Goal: Task Accomplishment & Management: Use online tool/utility

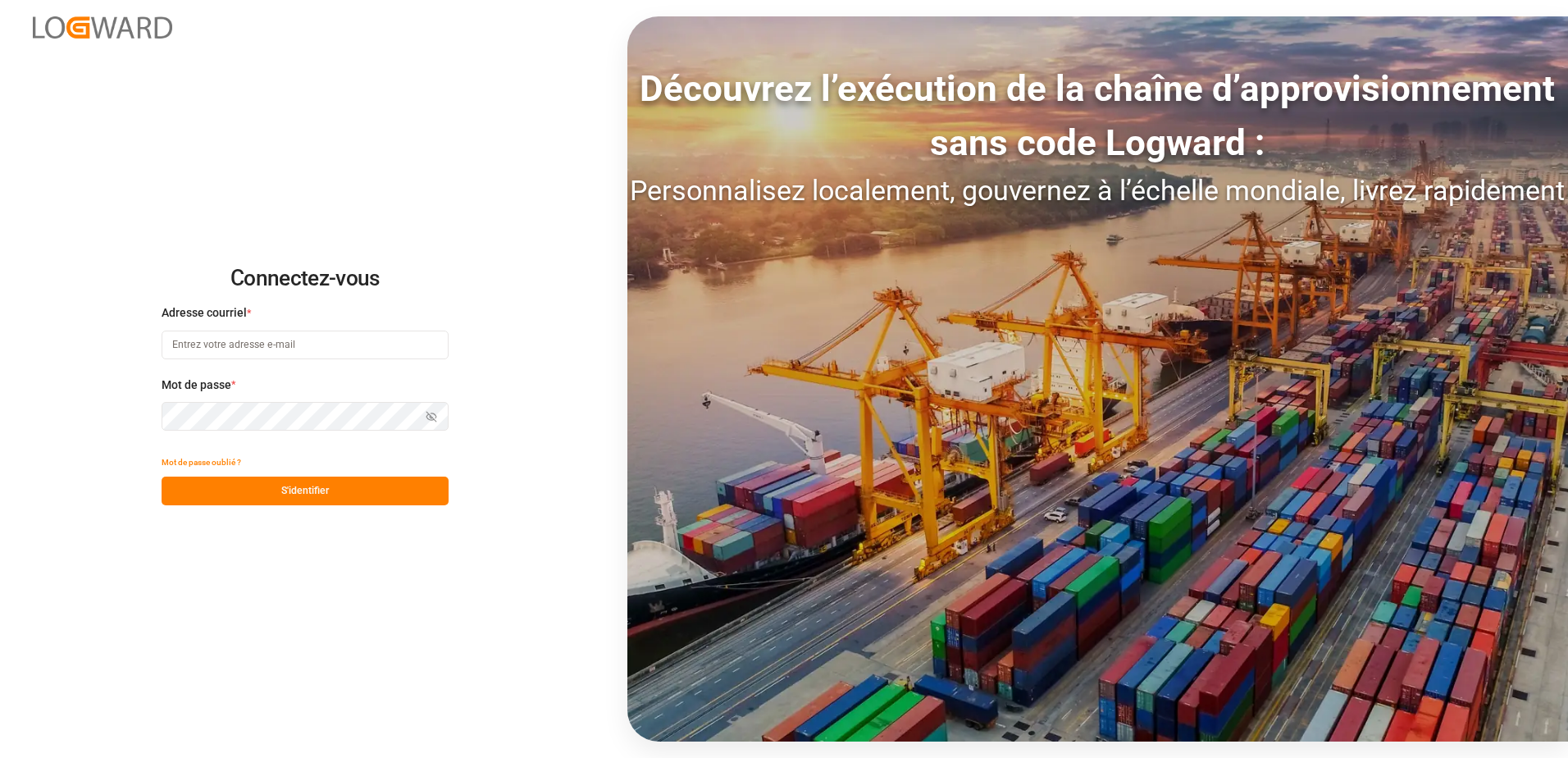
type input "[EMAIL_ADDRESS][DOMAIN_NAME]"
click at [277, 497] on button "S'identifier" at bounding box center [305, 490] width 287 height 29
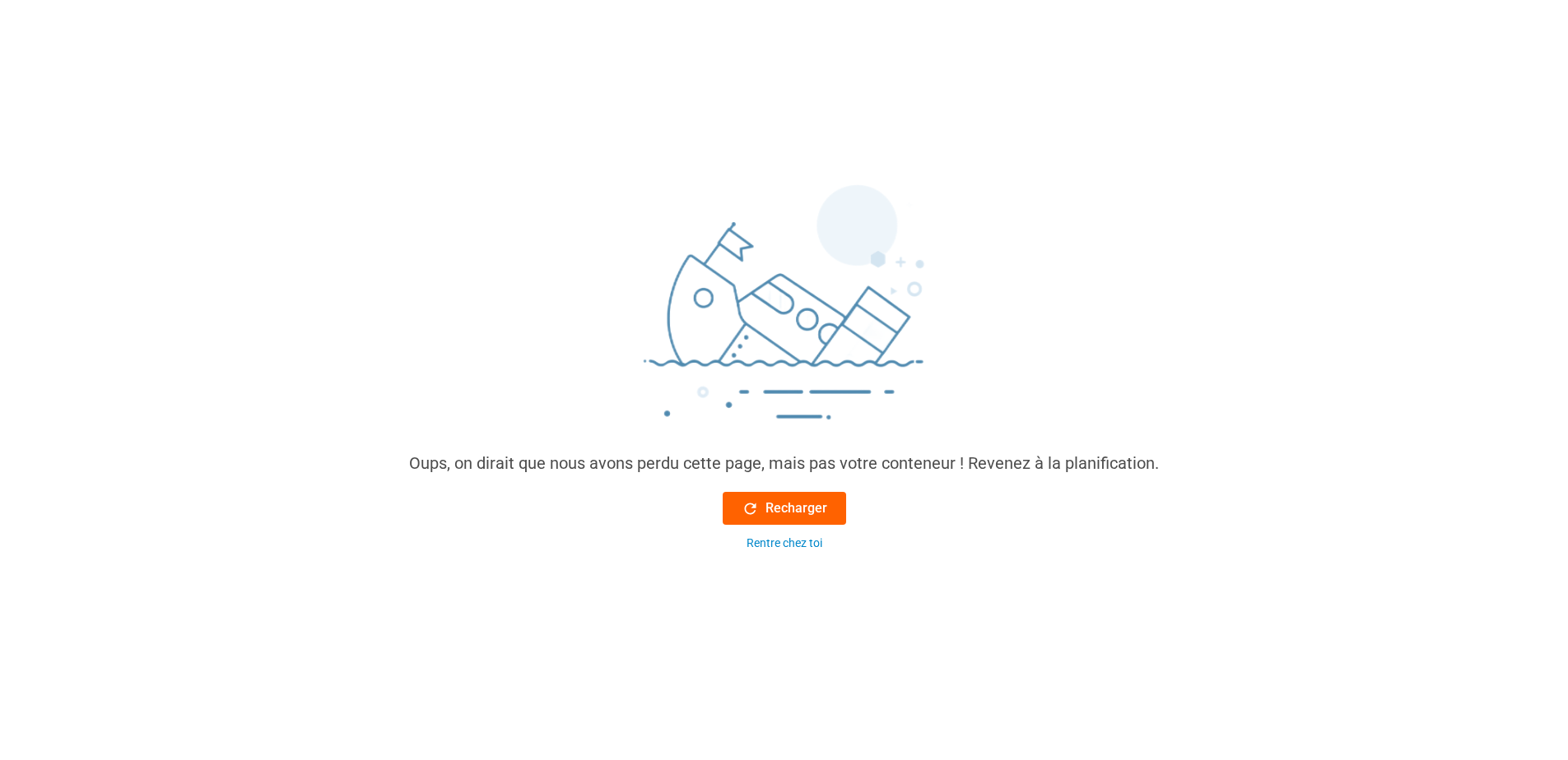
click at [823, 512] on font "Recharger" at bounding box center [796, 508] width 62 height 20
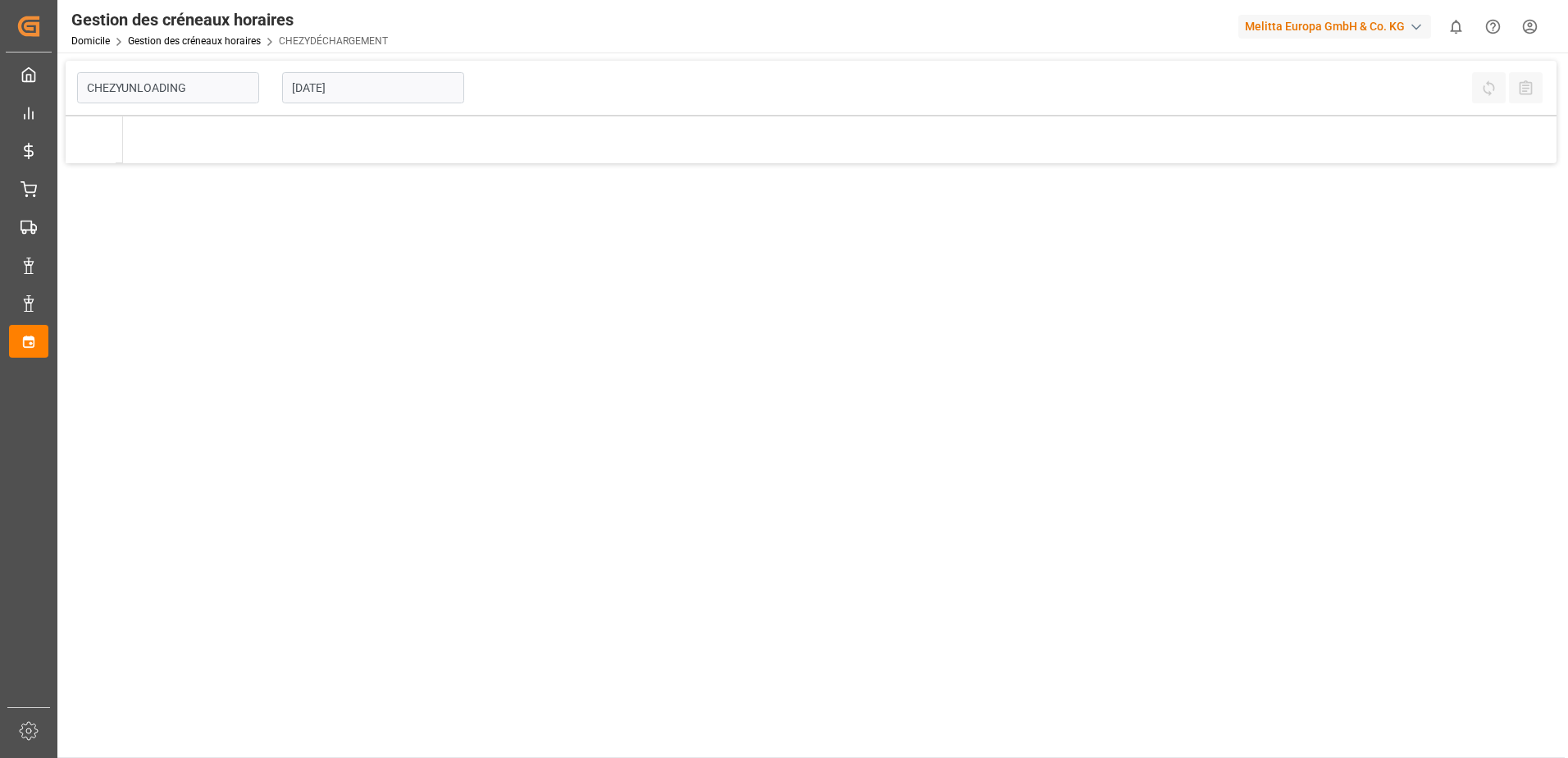
type input "Chezy Unloading"
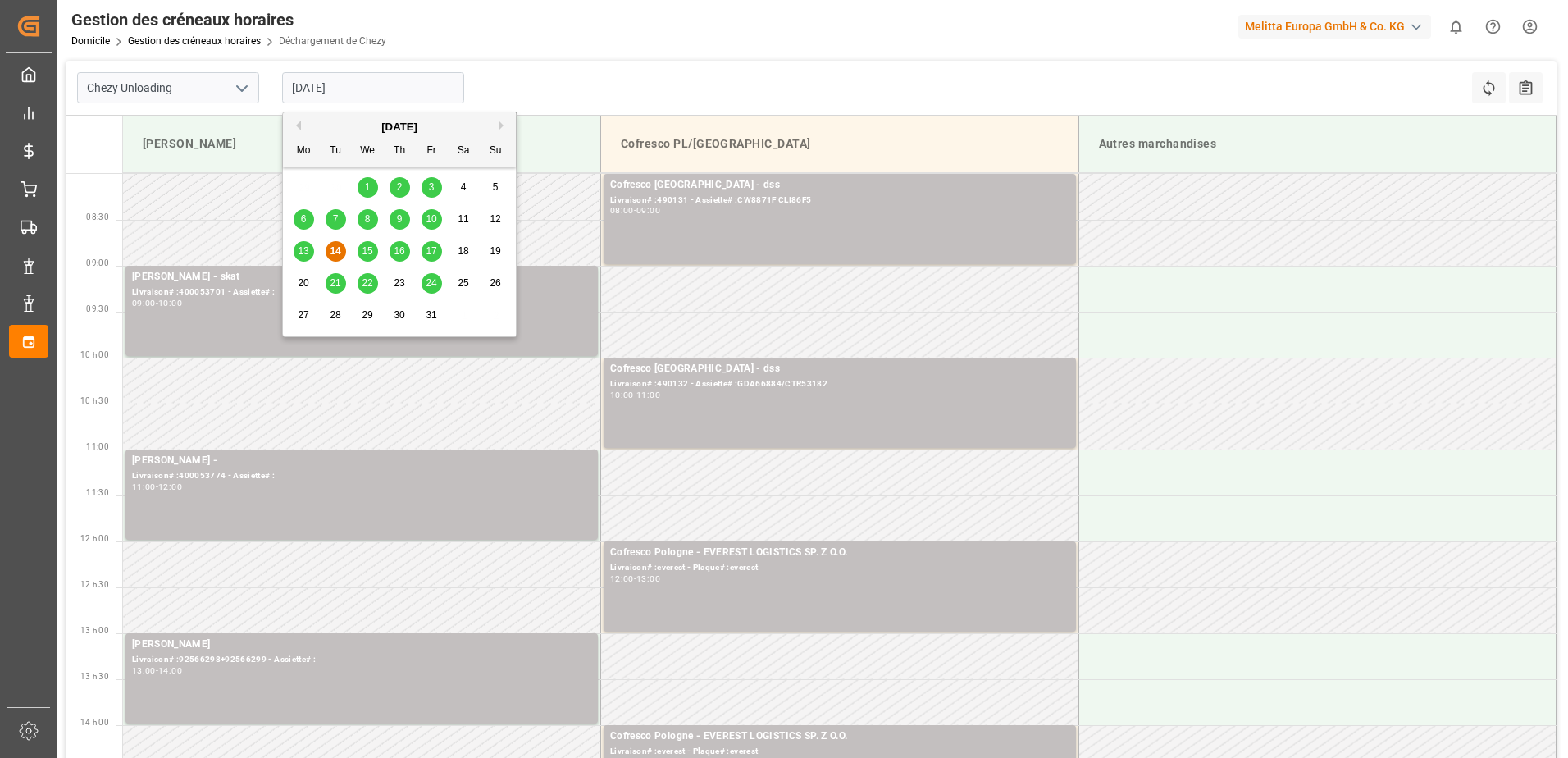
click at [307, 97] on input "[DATE]" at bounding box center [373, 88] width 182 height 31
click at [305, 258] on div "13" at bounding box center [304, 252] width 21 height 20
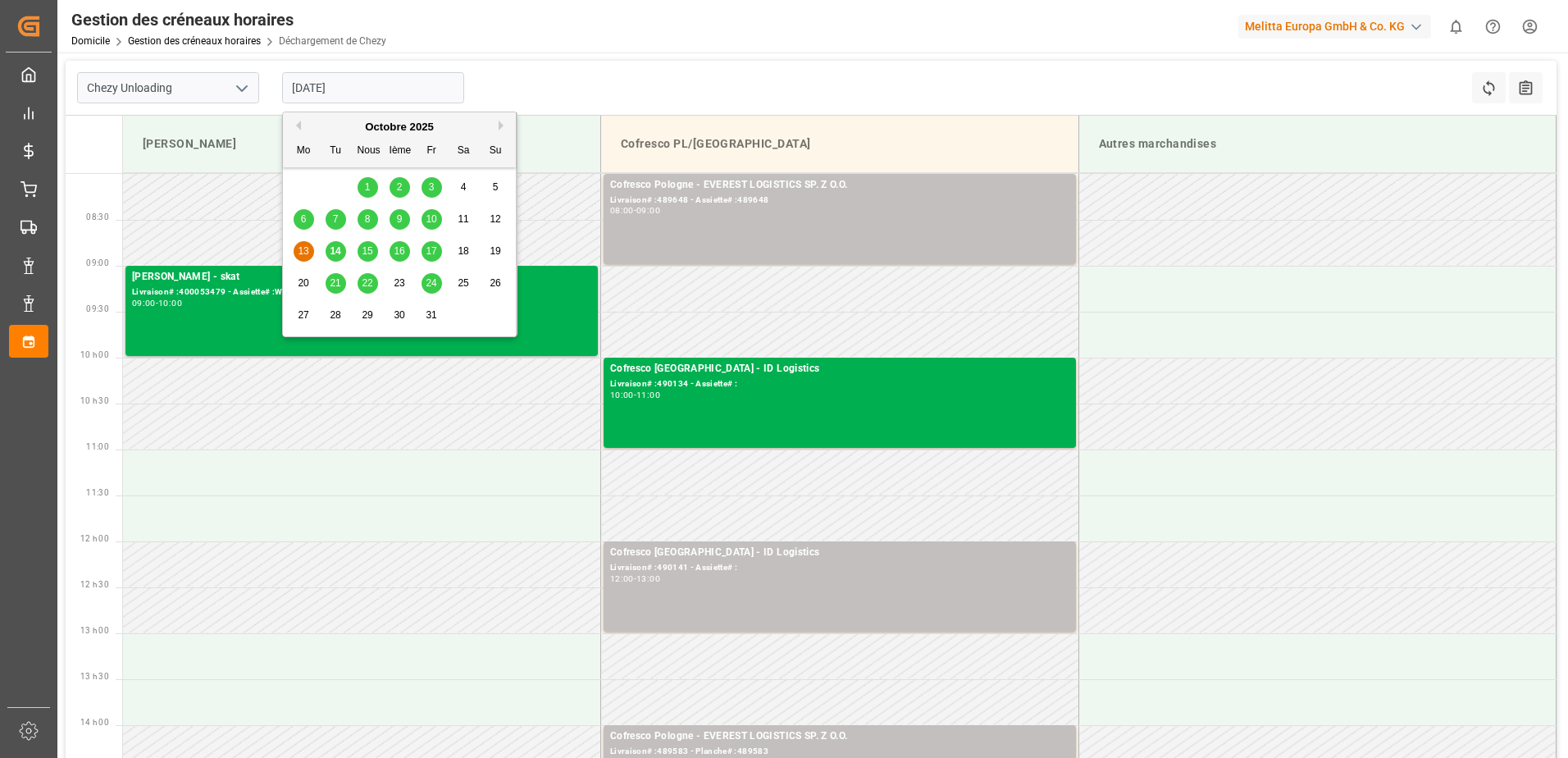
click at [351, 77] on input "[DATE]" at bounding box center [373, 88] width 182 height 31
click at [340, 253] on span "14" at bounding box center [334, 251] width 11 height 12
type input "[DATE]"
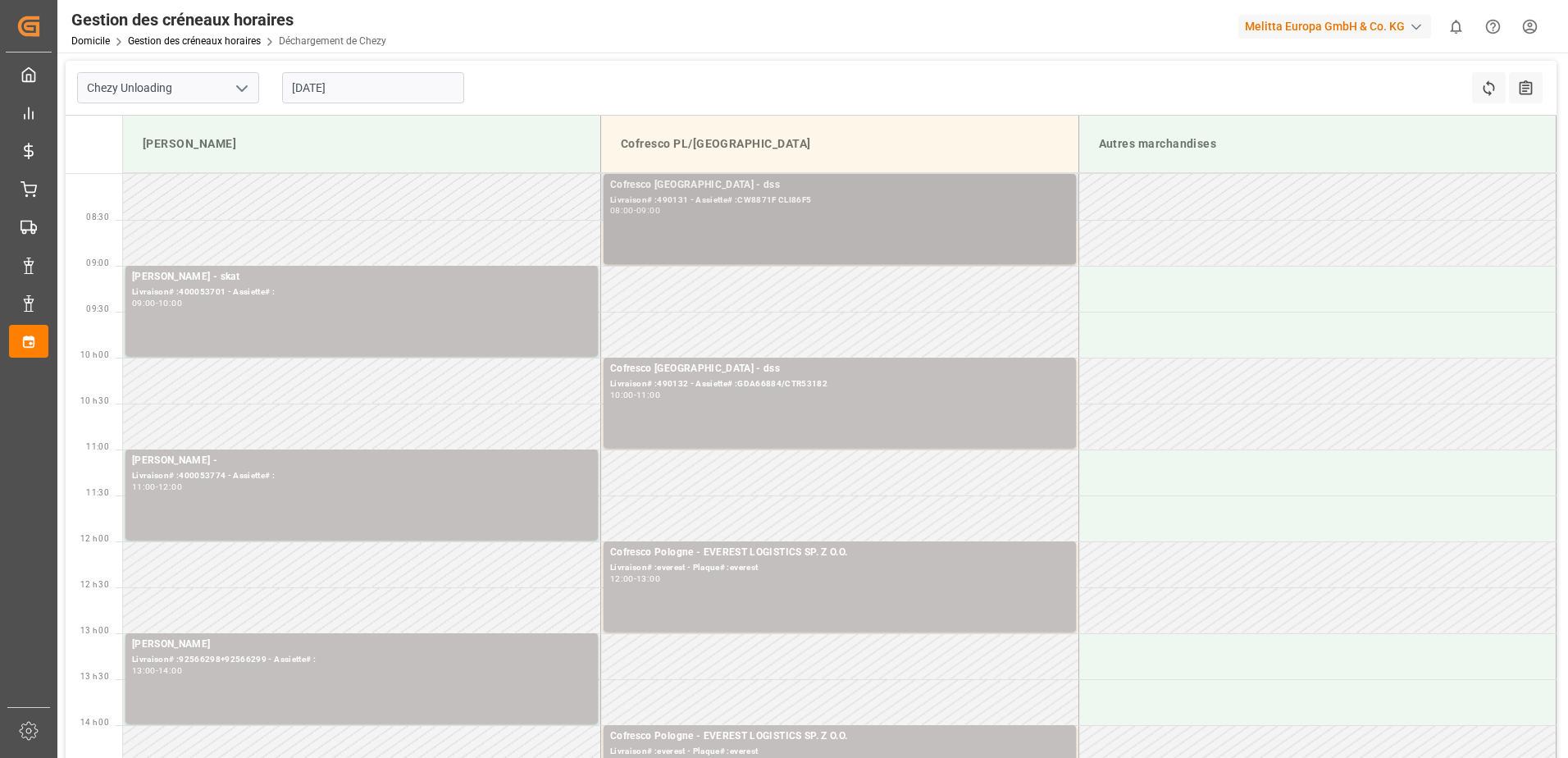
click at [743, 231] on div "Cofresco Pologne - dss Livraison# :490131 - Assiette# :CW8871F CLI86F5 08:00 - …" at bounding box center [839, 219] width 459 height 83
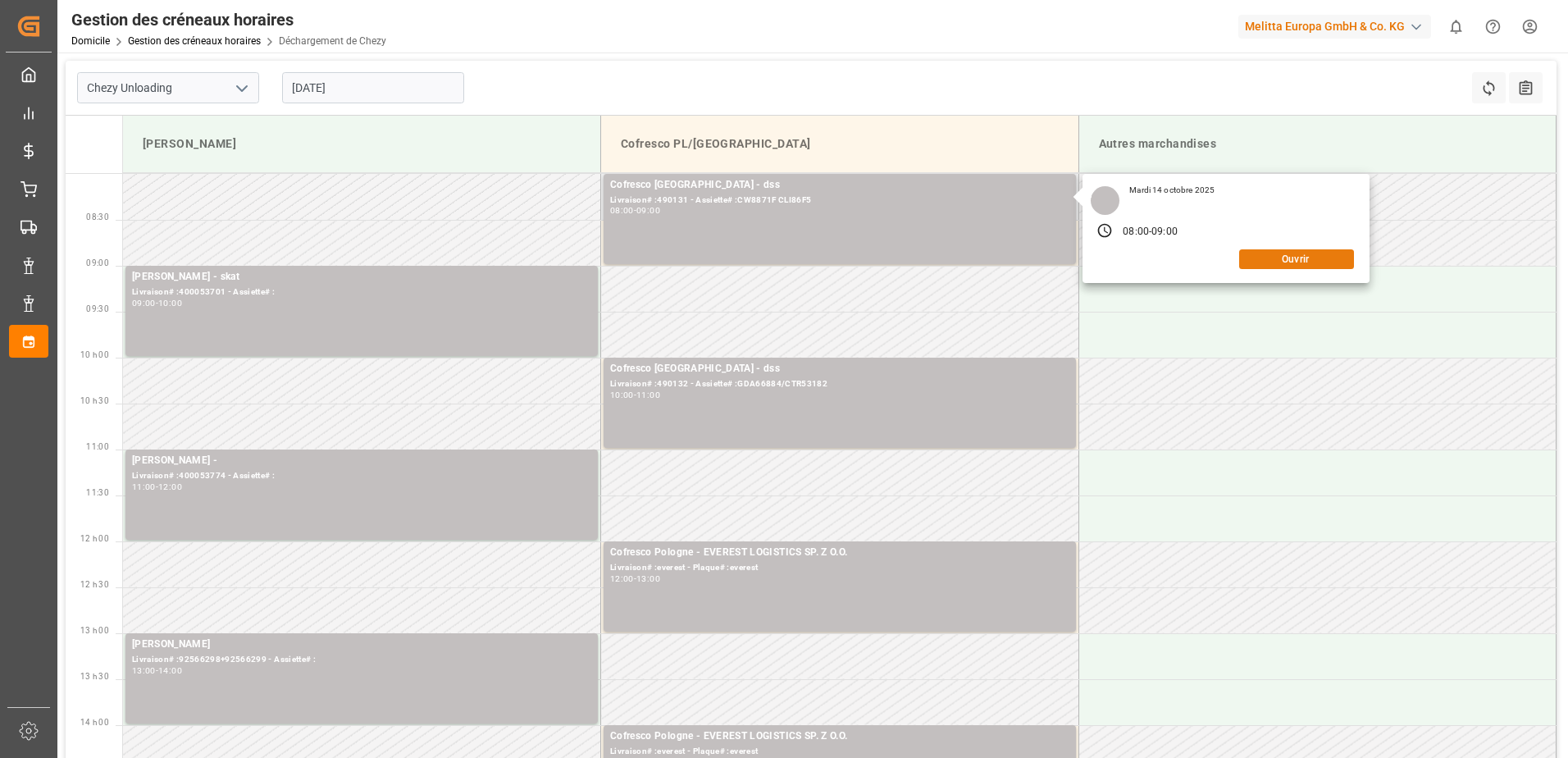
click at [1301, 261] on button "Ouvrir" at bounding box center [1296, 259] width 115 height 20
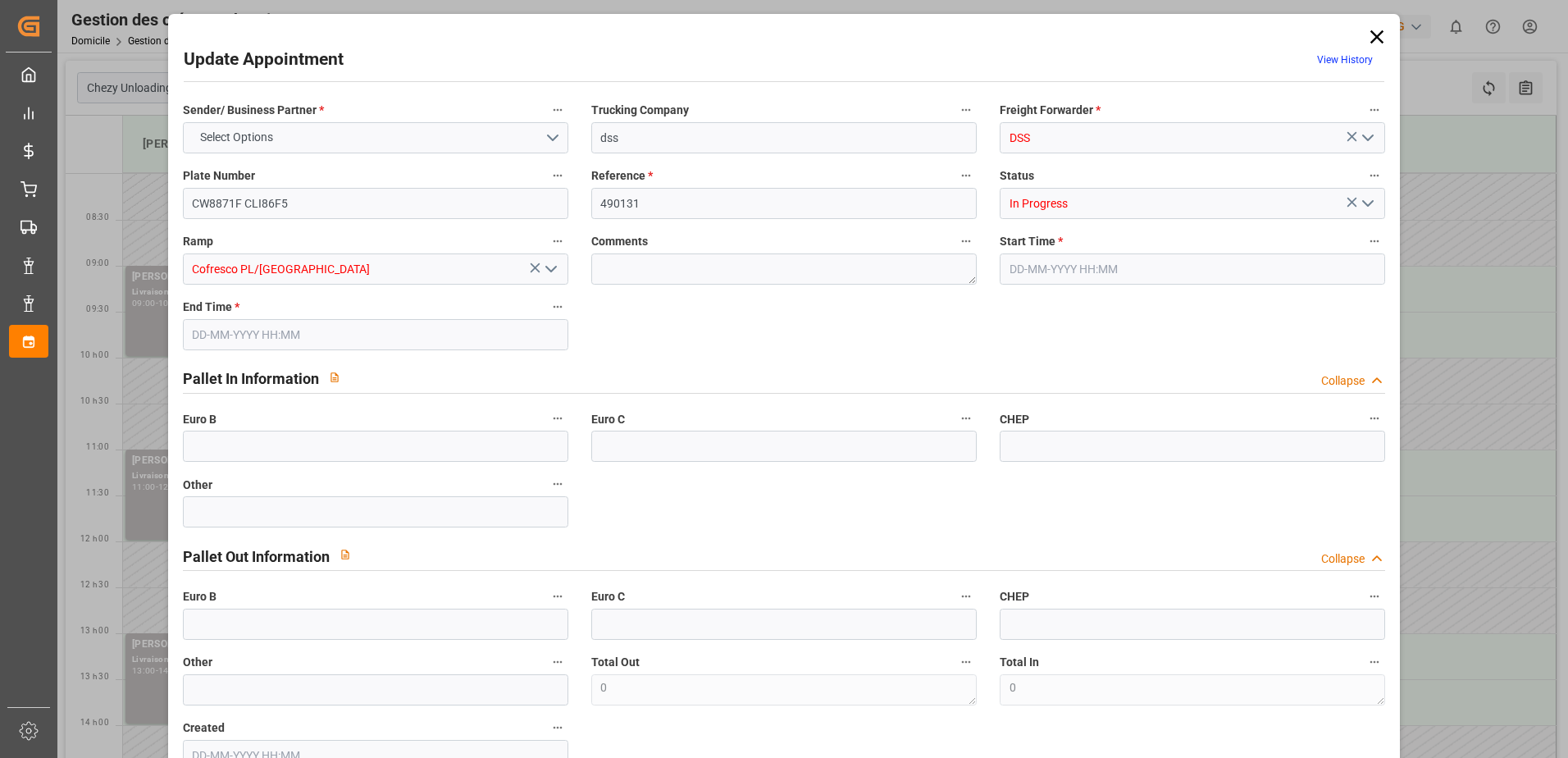
type input "[DATE] 08:00"
type input "[DATE] 09:00"
type input "[DATE] 07:09"
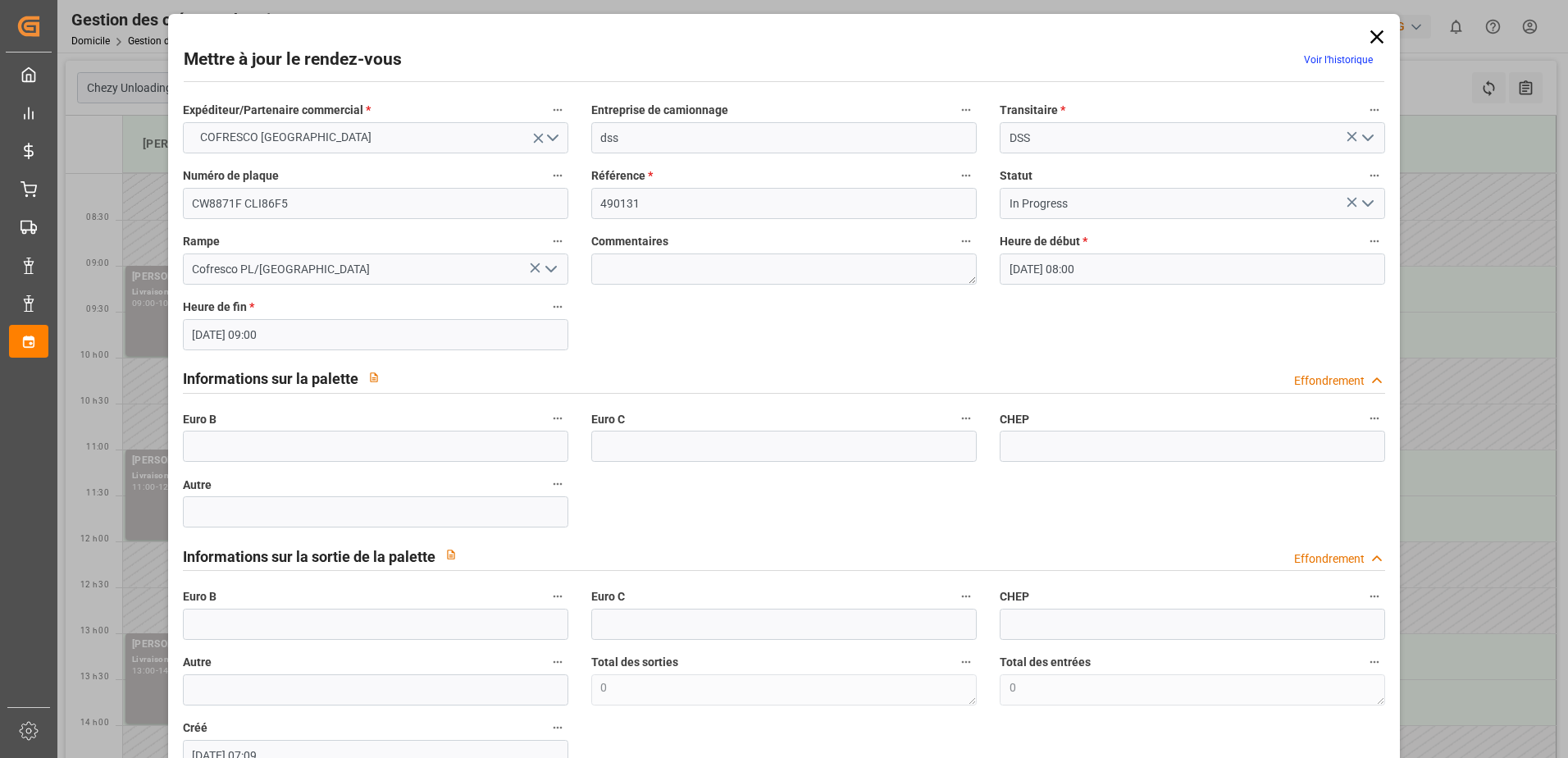
click at [1363, 202] on polyline "Ouvrir le menu" at bounding box center [1367, 203] width 10 height 5
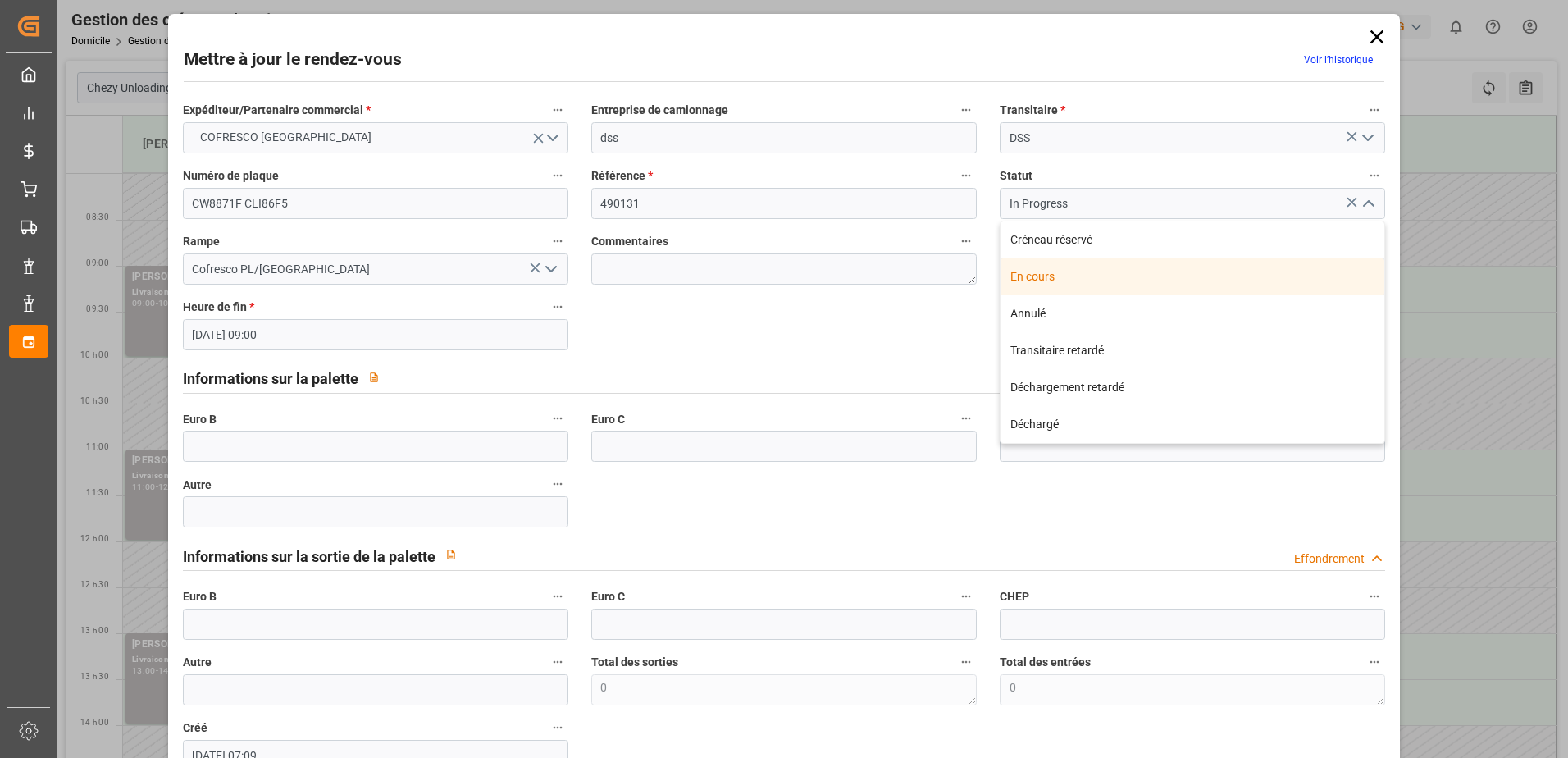
click at [1029, 275] on div "En cours" at bounding box center [1192, 277] width 384 height 37
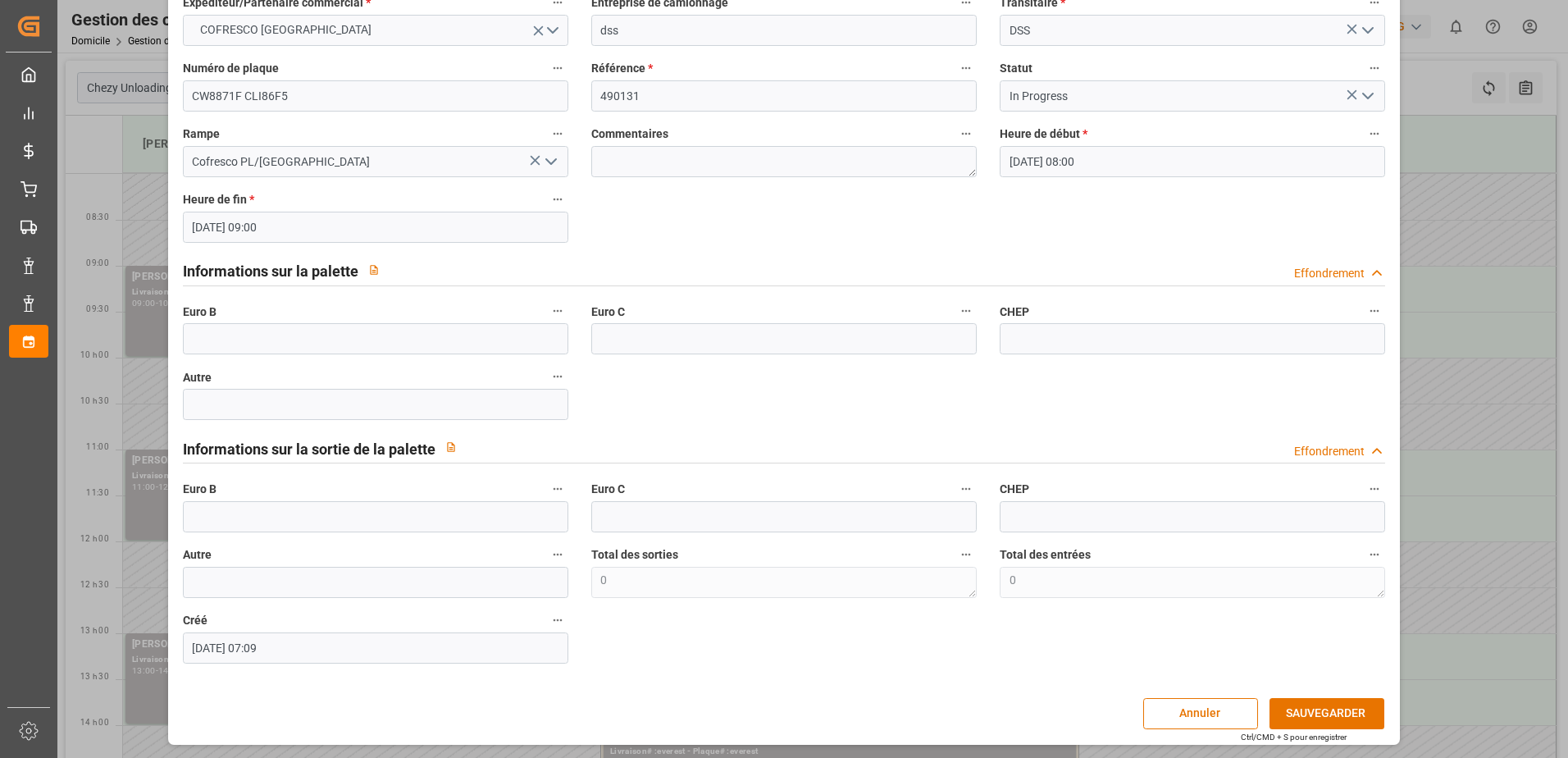
scroll to position [108, 0]
click at [1307, 717] on button "SAUVEGARDER" at bounding box center [1326, 713] width 115 height 31
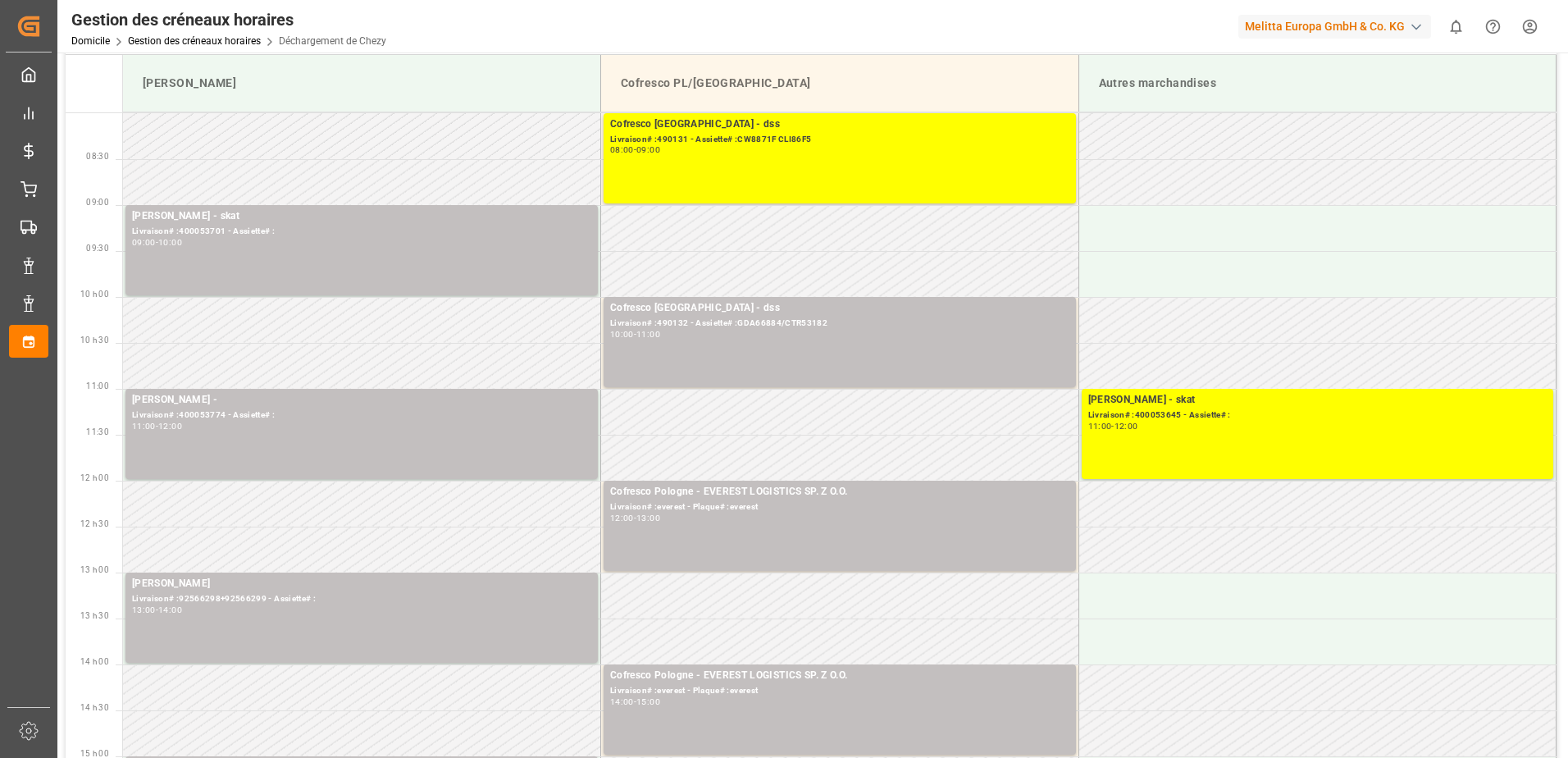
scroll to position [0, 0]
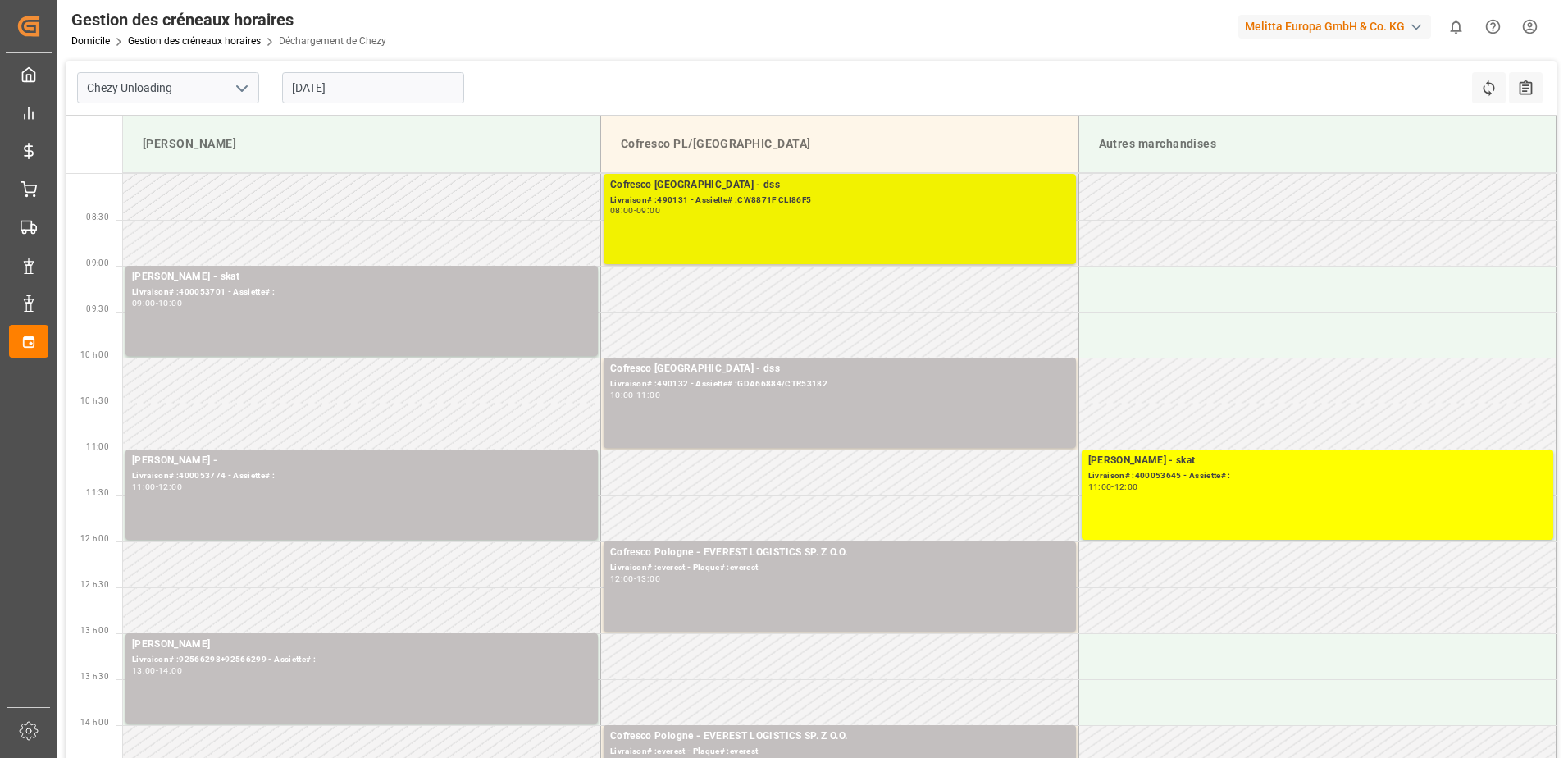
click at [735, 236] on div "Cofresco Pologne - dss Livraison# :490131 - Assiette# :CW8871F CLI86F5 08:00 - …" at bounding box center [839, 219] width 459 height 83
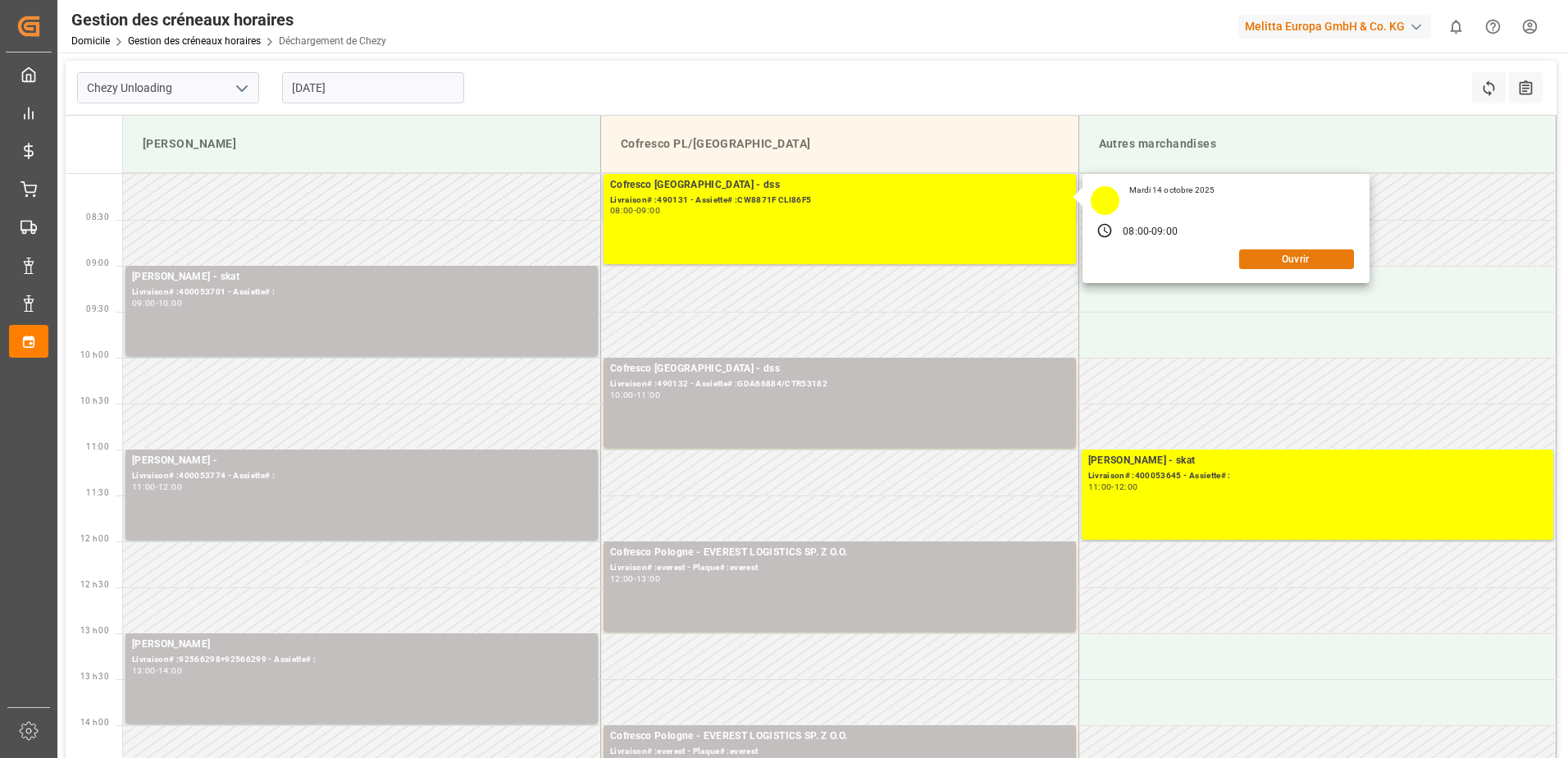
click at [1295, 258] on button "Ouvrir" at bounding box center [1296, 259] width 115 height 20
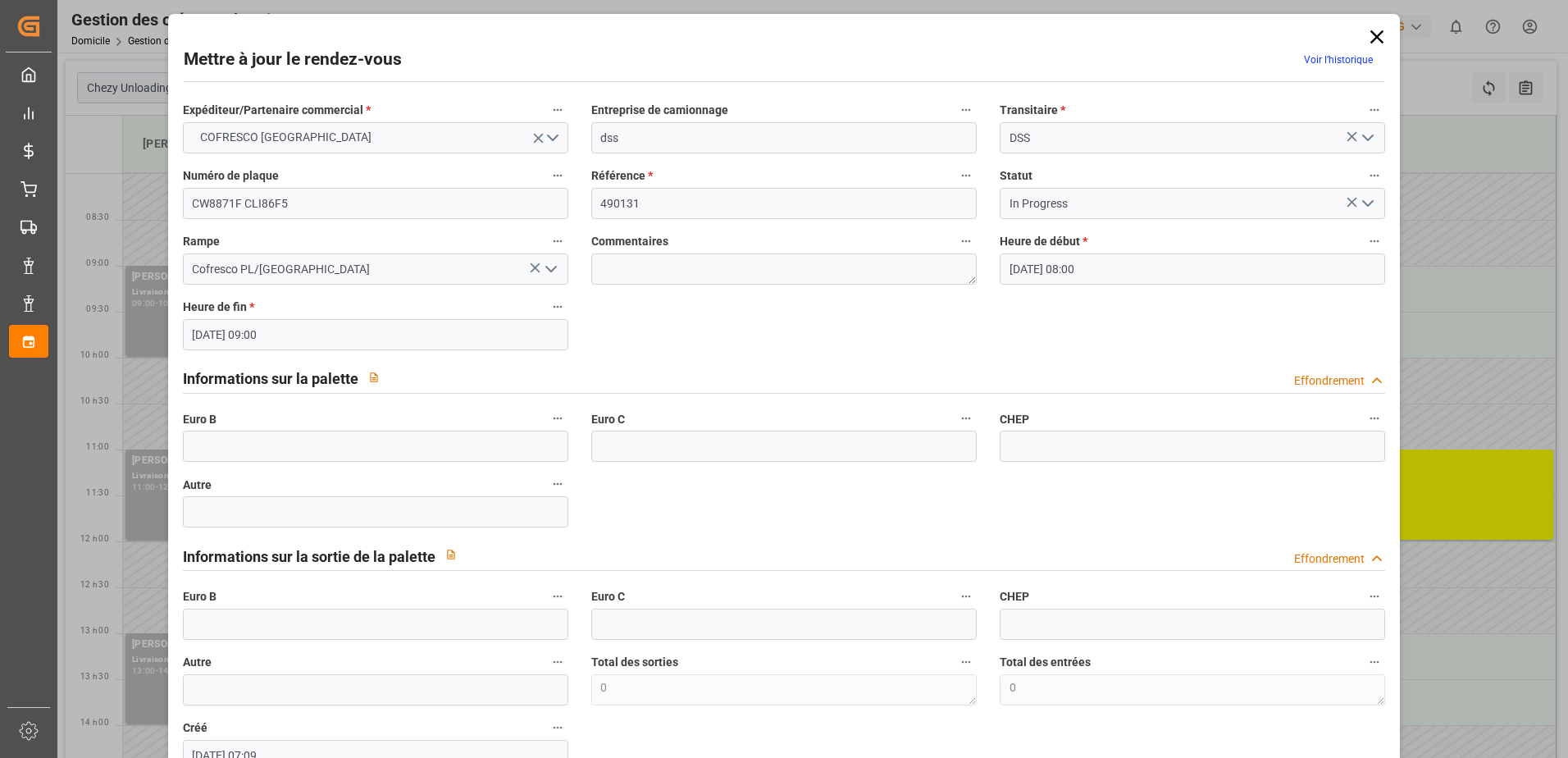
click at [1372, 197] on icon "Ouvrir le menu" at bounding box center [1367, 203] width 20 height 20
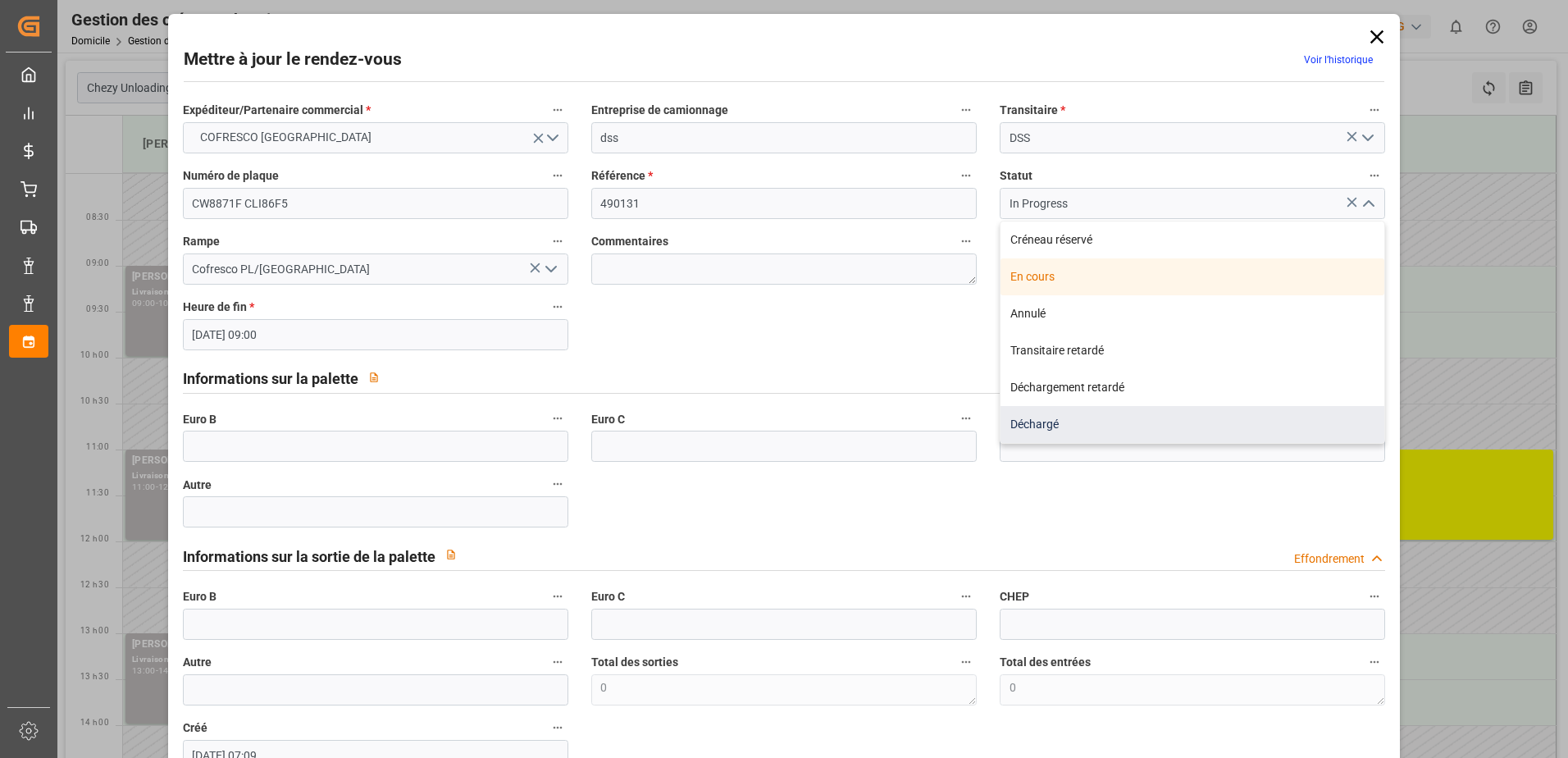
click at [1042, 424] on div "Déchargé" at bounding box center [1192, 424] width 384 height 37
type input "Unloaded"
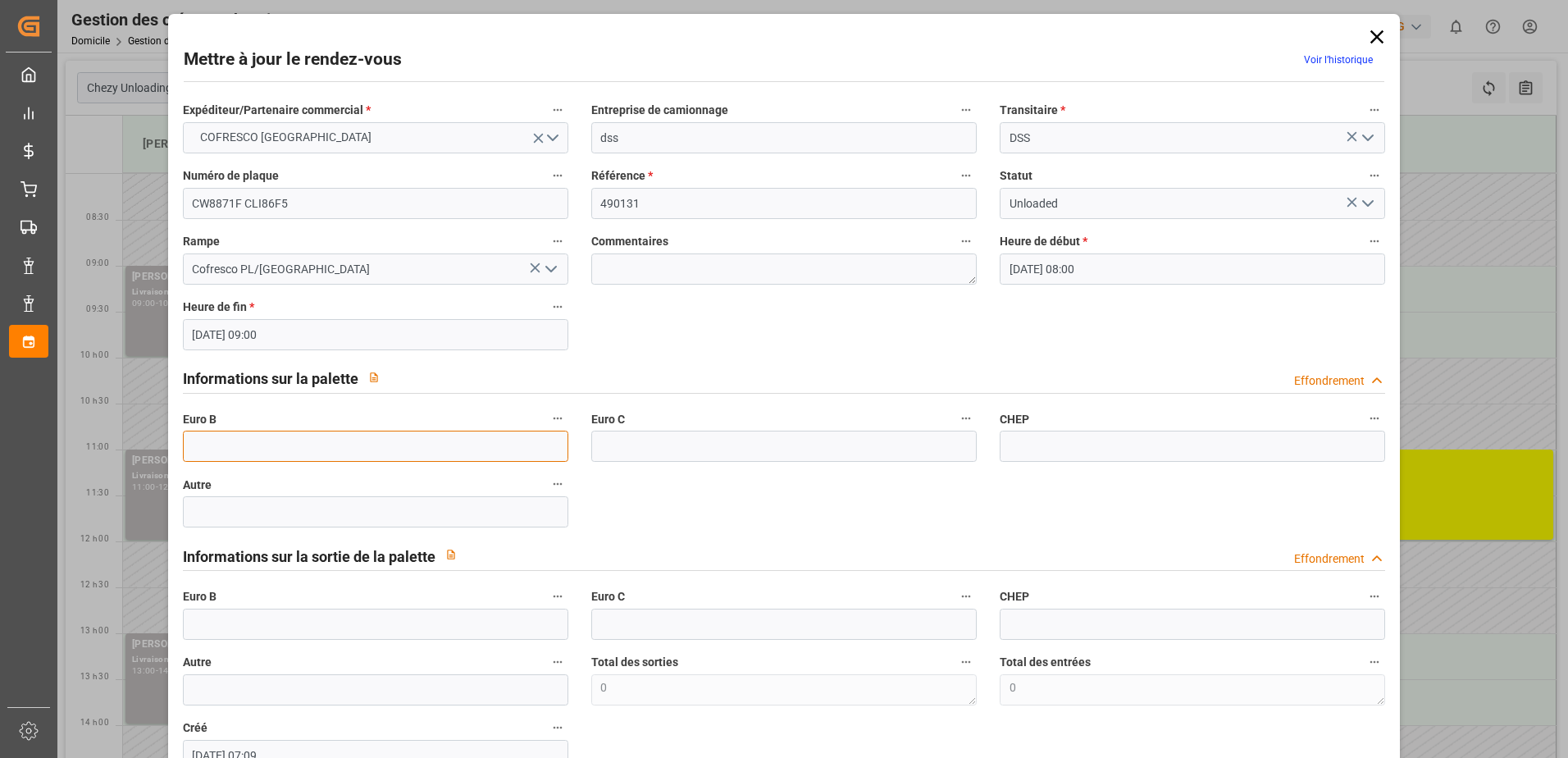
click at [266, 446] on input "text" at bounding box center [375, 447] width 385 height 31
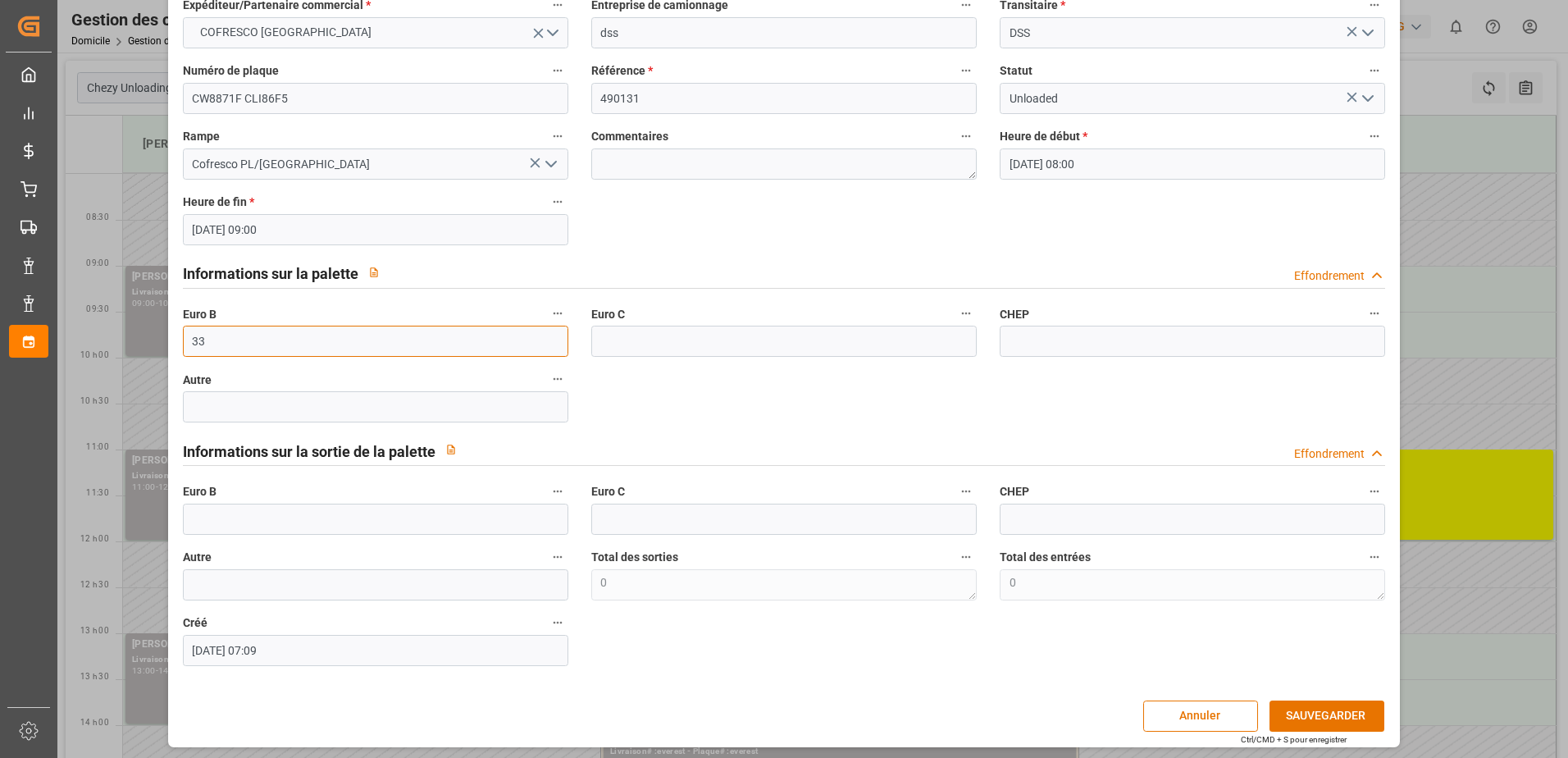
scroll to position [108, 0]
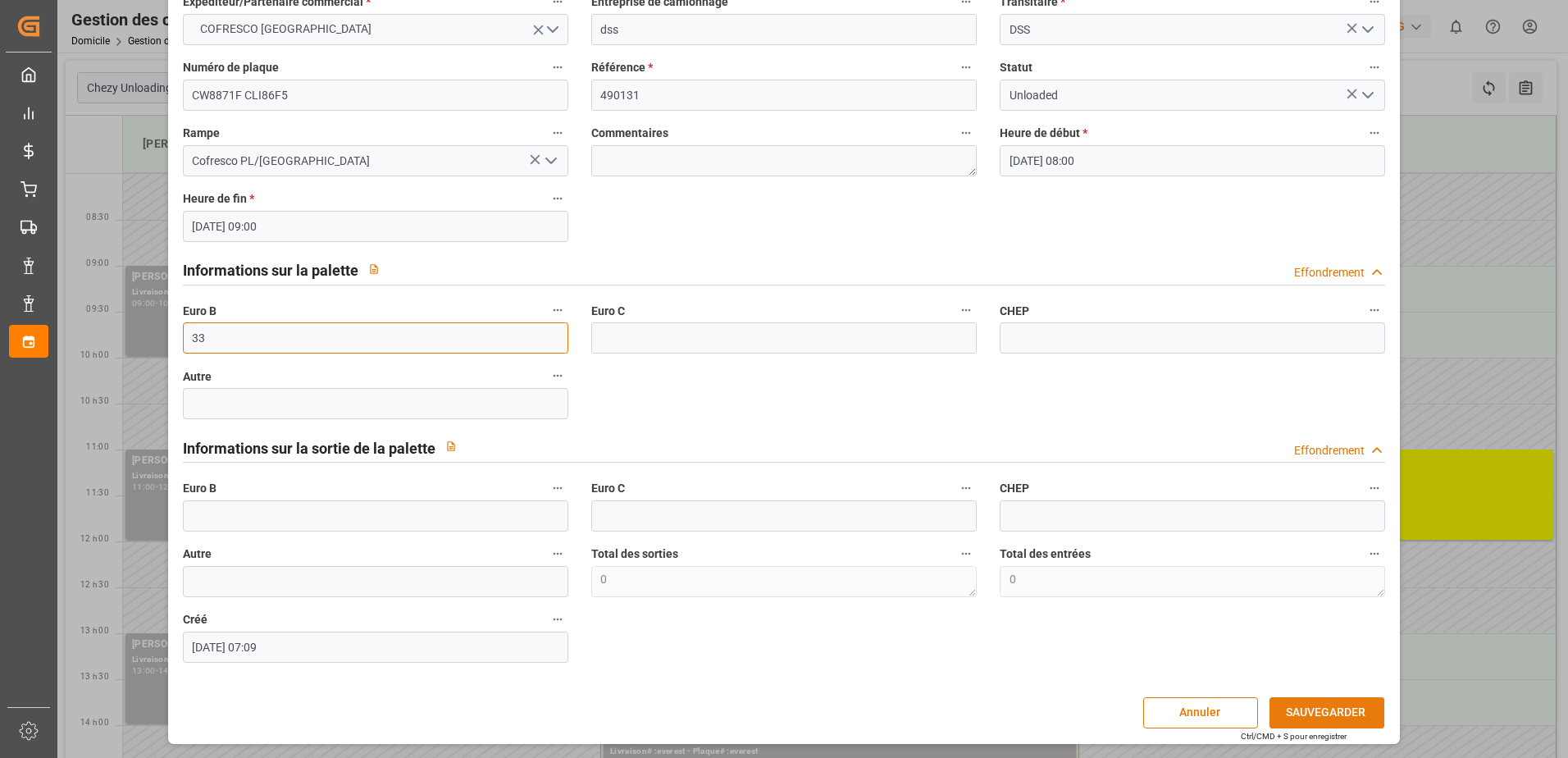
type input "33"
click at [1303, 715] on button "SAUVEGARDER" at bounding box center [1326, 713] width 115 height 31
